Goal: Find contact information: Find contact information

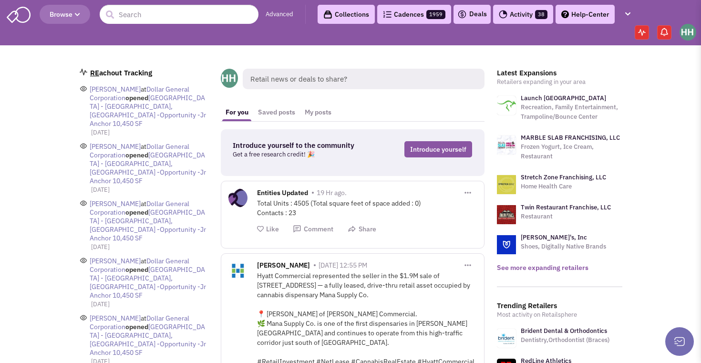
click at [565, 266] on link "See more expanding retailers" at bounding box center [543, 267] width 92 height 9
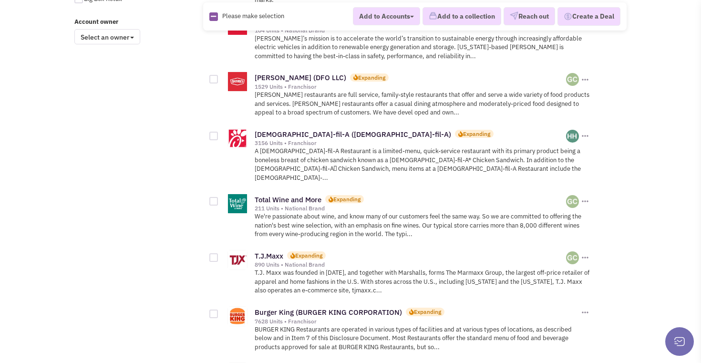
scroll to position [827, 0]
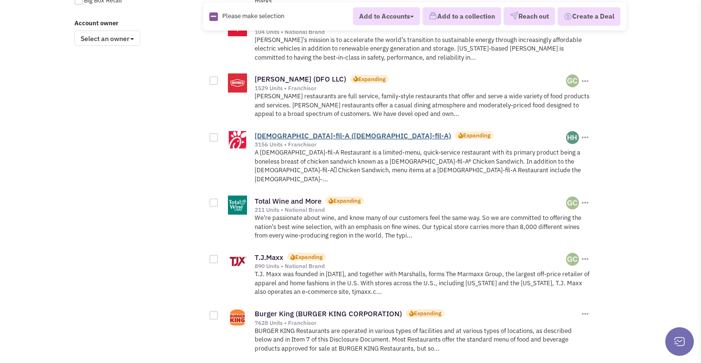
click at [298, 133] on link "[DEMOGRAPHIC_DATA]-fil-A ([DEMOGRAPHIC_DATA]-fil-A)" at bounding box center [353, 135] width 197 height 9
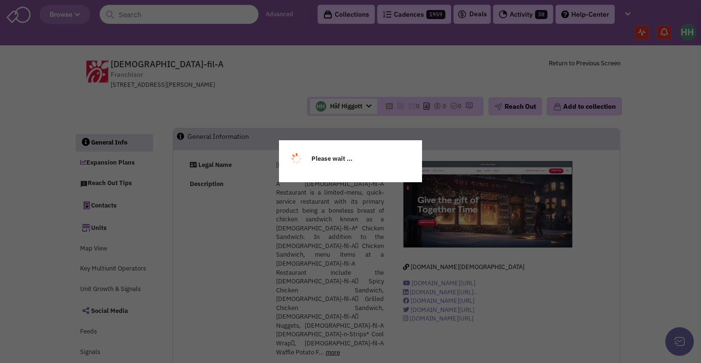
select select
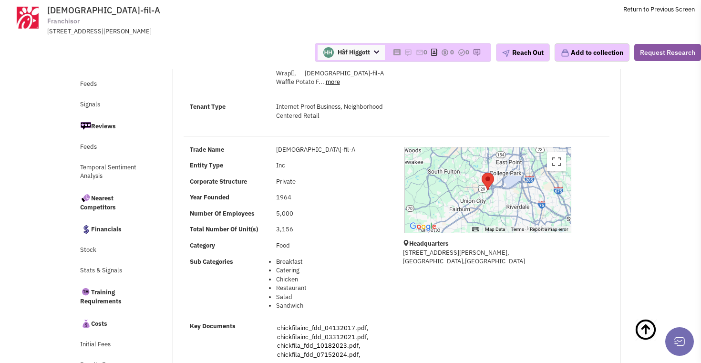
scroll to position [204, 0]
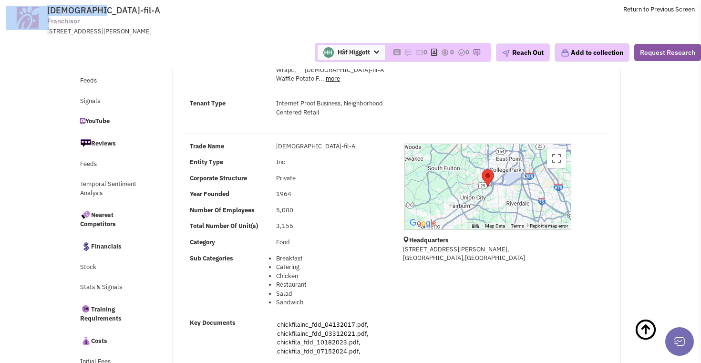
drag, startPoint x: 92, startPoint y: 8, endPoint x: 45, endPoint y: 5, distance: 46.3
click at [45, 5] on tr "Chick-fil-A Franchisor 5200 Buffington Road, Atlanta, GA, 30349 Return to Previ…" at bounding box center [350, 18] width 701 height 36
click at [85, 11] on span "Chick-fil-A" at bounding box center [103, 10] width 113 height 11
drag, startPoint x: 91, startPoint y: 10, endPoint x: 48, endPoint y: 7, distance: 43.1
click at [57, 7] on span "Chick-fil-A Franchisor 5200 Buffington Road, Atlanta, GA, 30349" at bounding box center [176, 20] width 239 height 31
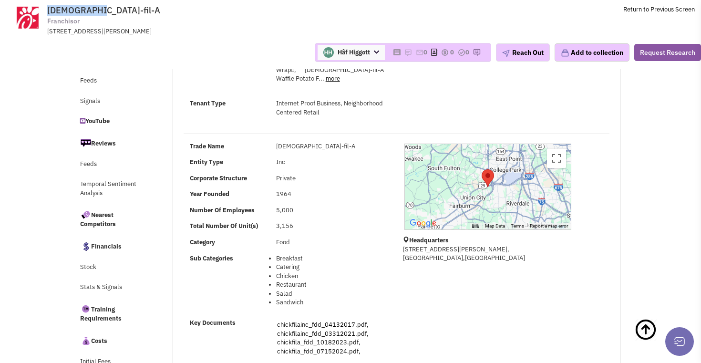
copy span "Chick-fil-A"
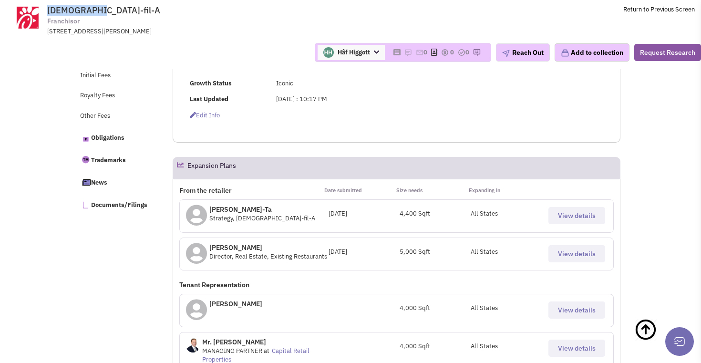
scroll to position [494, 0]
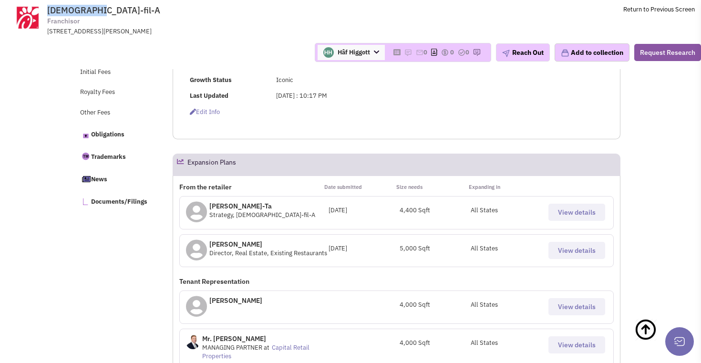
click at [562, 208] on span "View details" at bounding box center [577, 212] width 38 height 9
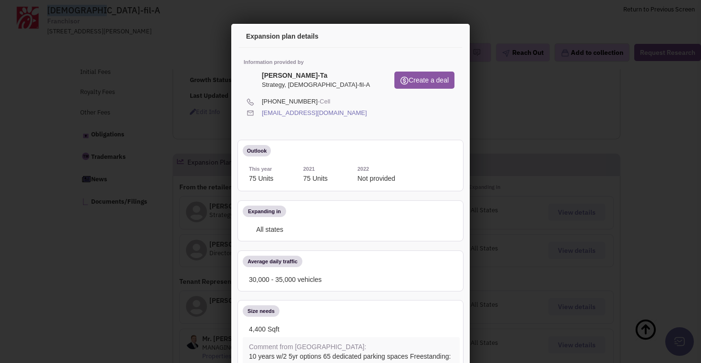
scroll to position [0, 0]
click at [368, 111] on icon at bounding box center [370, 111] width 5 height 9
click at [332, 100] on icon at bounding box center [334, 100] width 5 height 9
click at [332, 99] on icon at bounding box center [334, 100] width 5 height 9
